Goal: Information Seeking & Learning: Learn about a topic

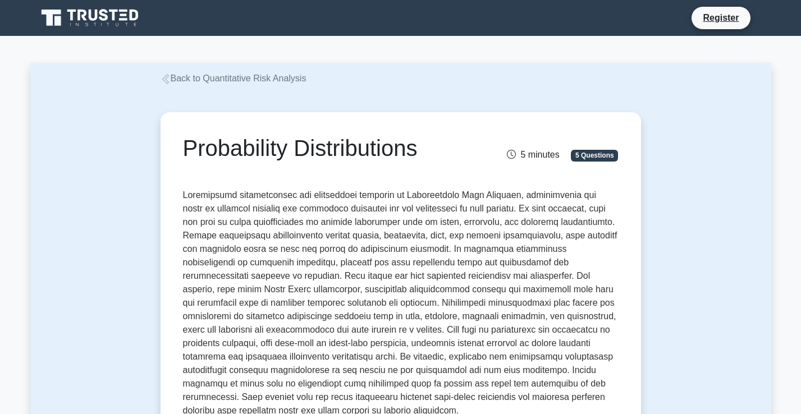
click at [215, 75] on link "Back to Quantitative Risk Analysis" at bounding box center [234, 79] width 146 height 10
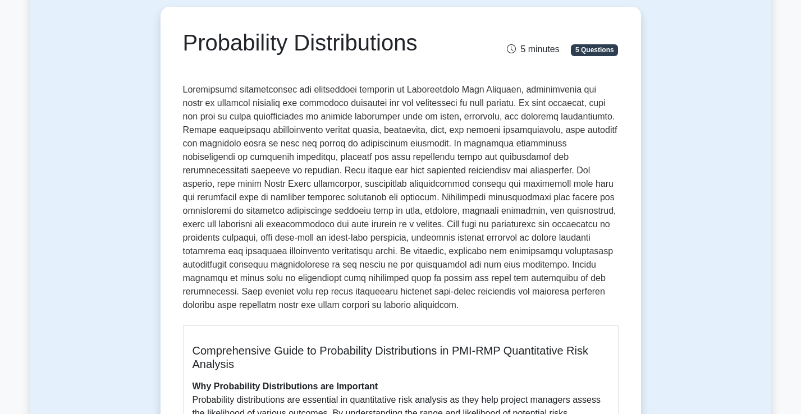
scroll to position [93, 0]
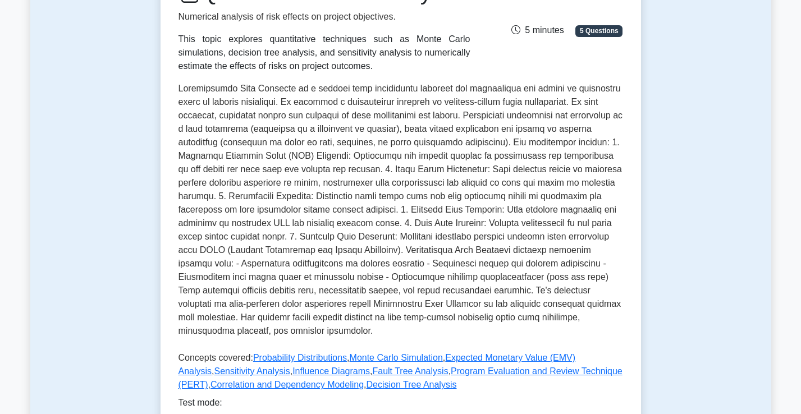
scroll to position [132, 0]
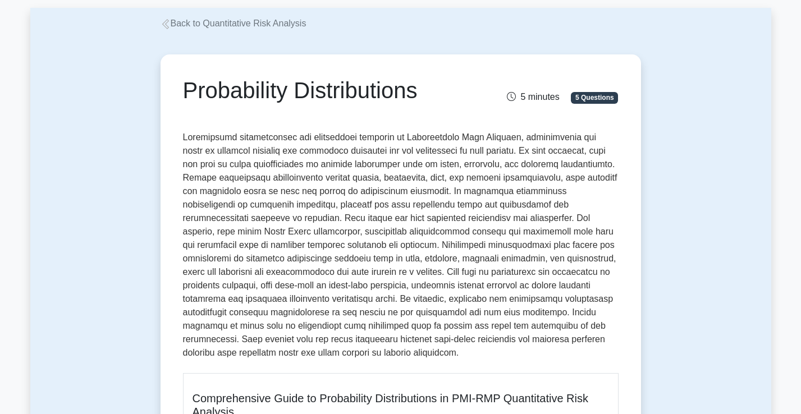
scroll to position [56, 0]
